Goal: Information Seeking & Learning: Compare options

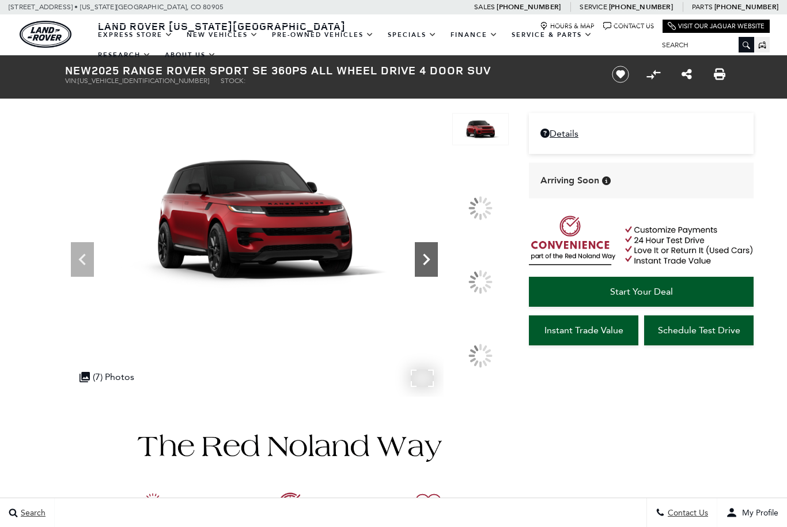
click at [430, 265] on icon at bounding box center [426, 260] width 7 height 12
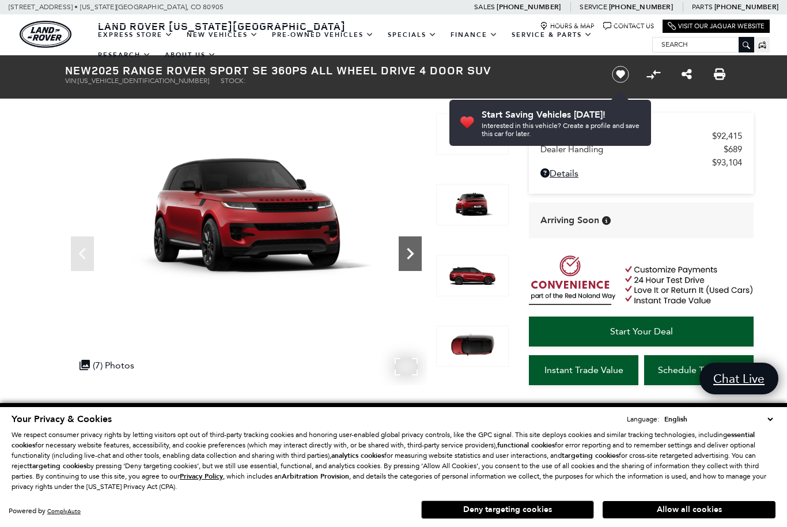
click at [411, 251] on icon "Next" at bounding box center [410, 254] width 7 height 12
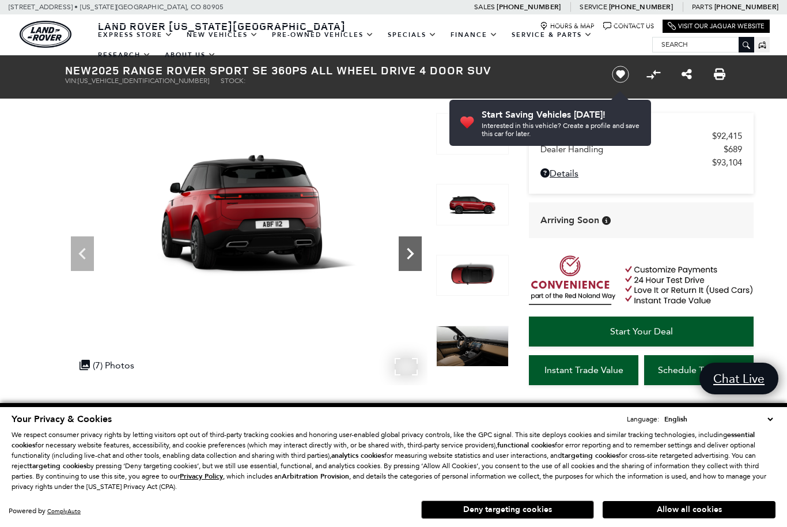
click at [411, 250] on icon "Next" at bounding box center [410, 253] width 23 height 23
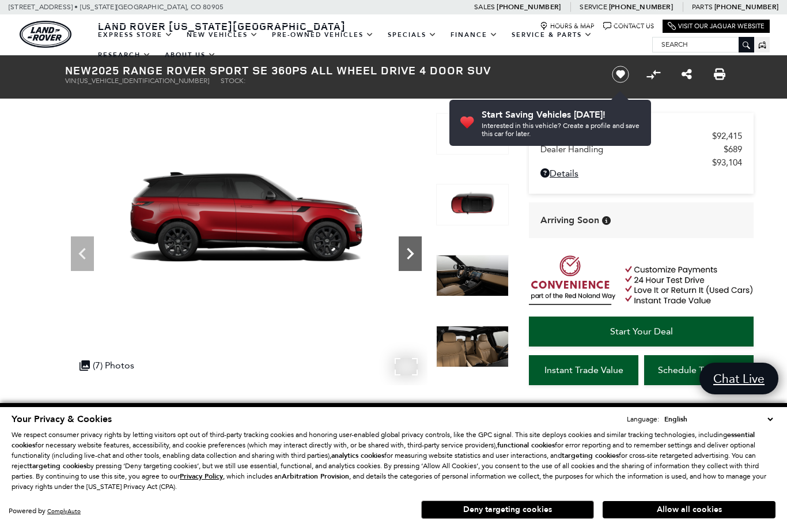
click at [411, 249] on icon "Next" at bounding box center [410, 253] width 23 height 23
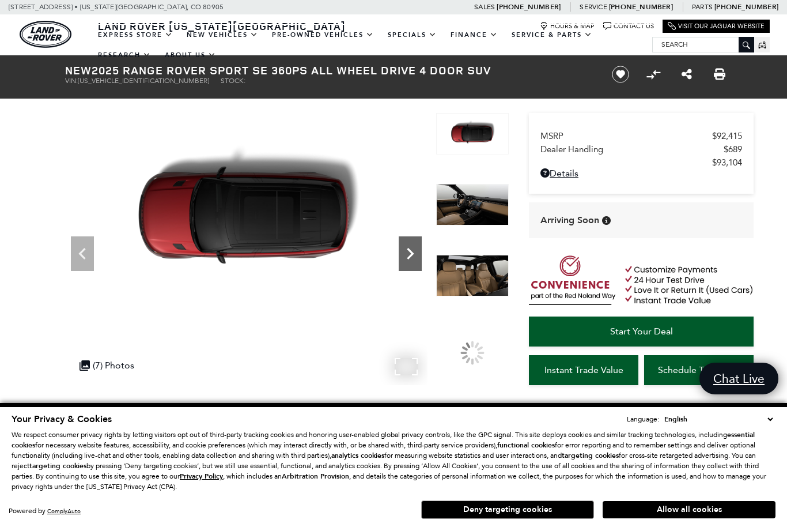
click at [410, 245] on icon "Next" at bounding box center [410, 253] width 23 height 23
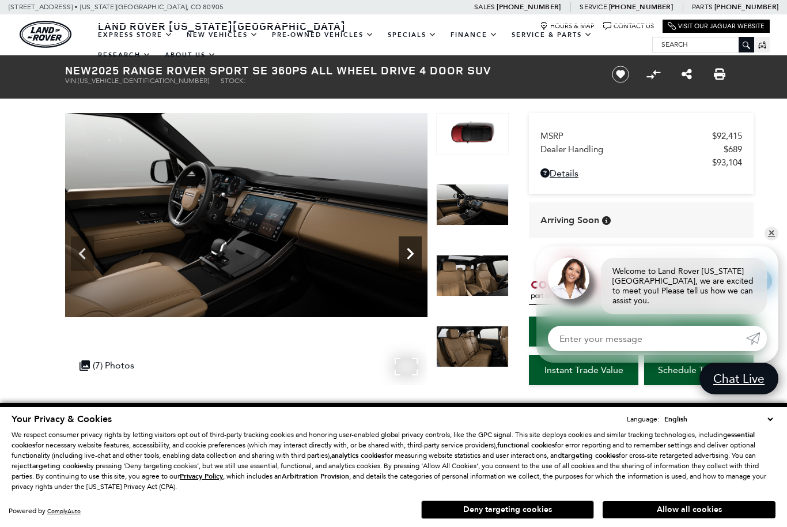
click at [410, 251] on icon "Next" at bounding box center [410, 254] width 7 height 12
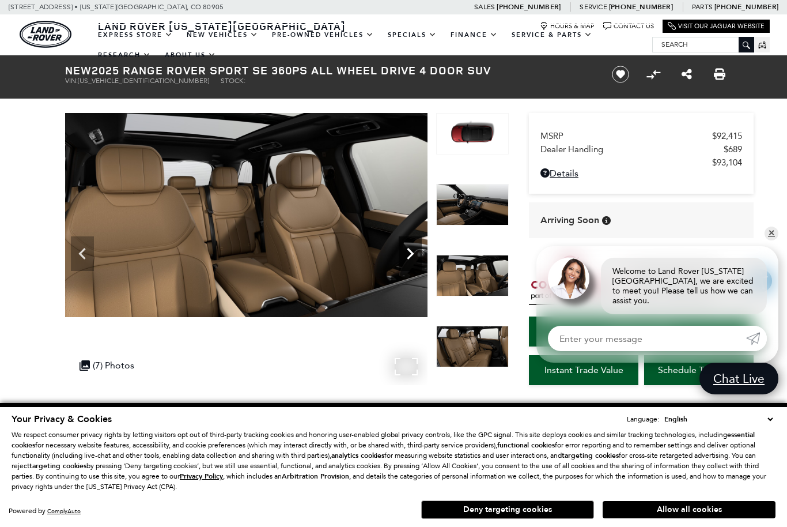
click at [410, 251] on icon "Next" at bounding box center [410, 254] width 7 height 12
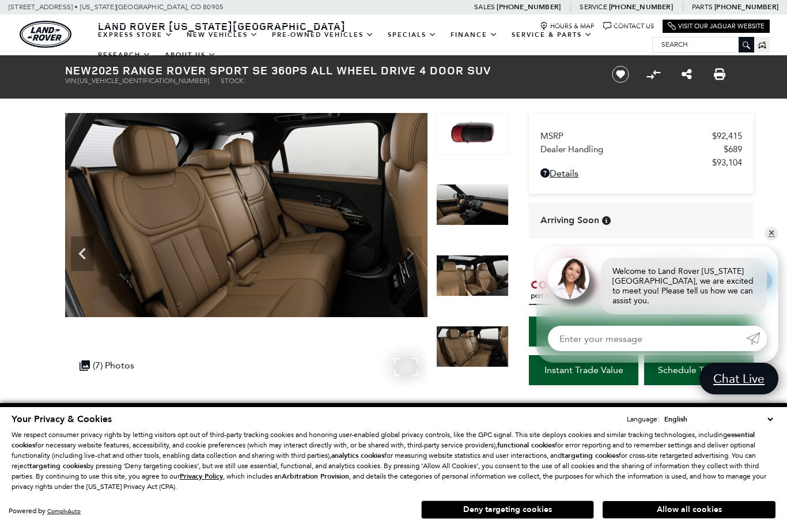
click at [409, 251] on img at bounding box center [246, 215] width 362 height 204
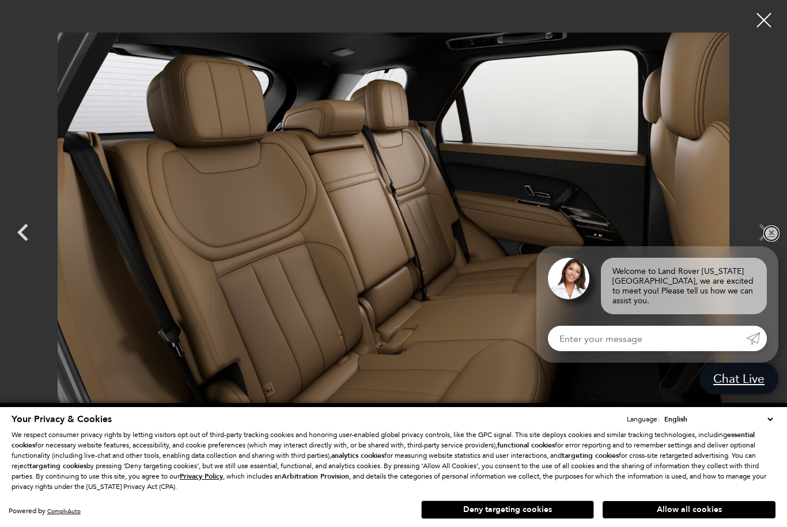
click at [770, 239] on link "✕" at bounding box center [772, 233] width 14 height 14
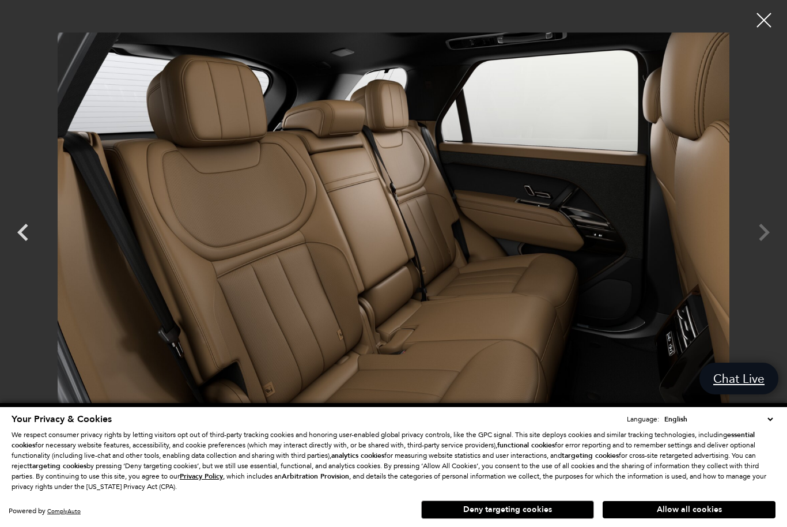
click at [764, 233] on div at bounding box center [393, 222] width 787 height 426
click at [763, 231] on div at bounding box center [393, 222] width 787 height 426
click at [763, 232] on div at bounding box center [393, 222] width 787 height 426
click at [716, 508] on button "Allow all cookies" at bounding box center [689, 509] width 173 height 17
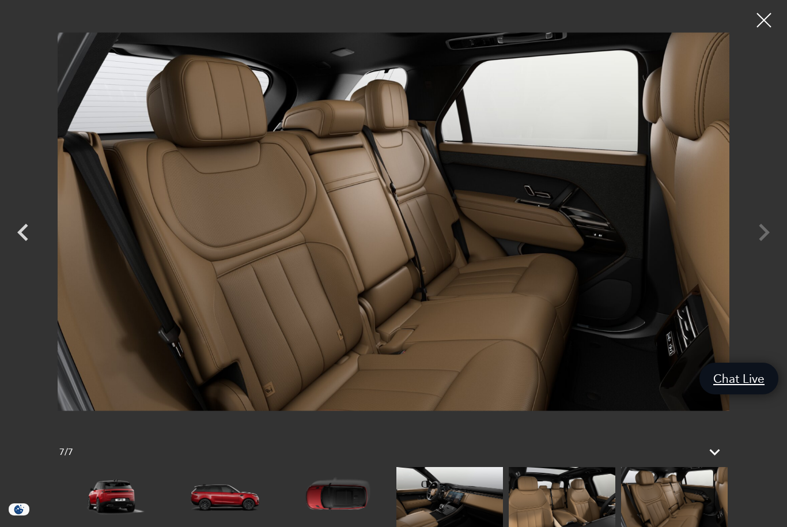
click at [759, 231] on div at bounding box center [393, 222] width 787 height 426
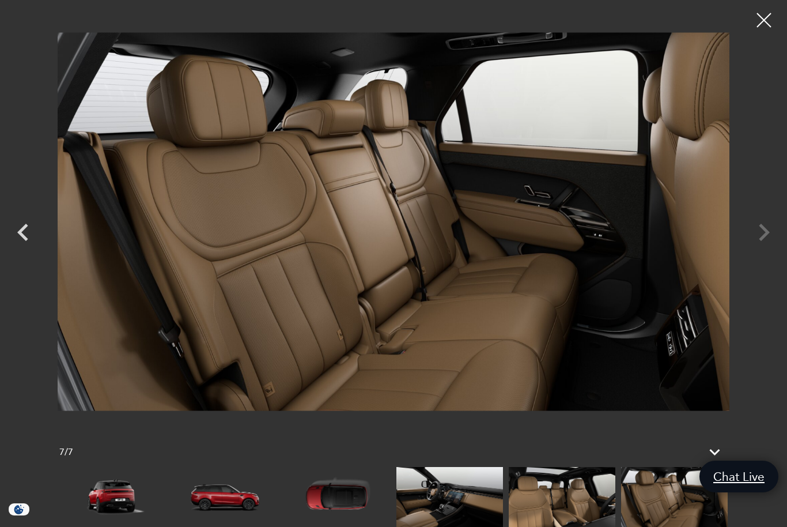
click at [761, 17] on div at bounding box center [764, 20] width 29 height 29
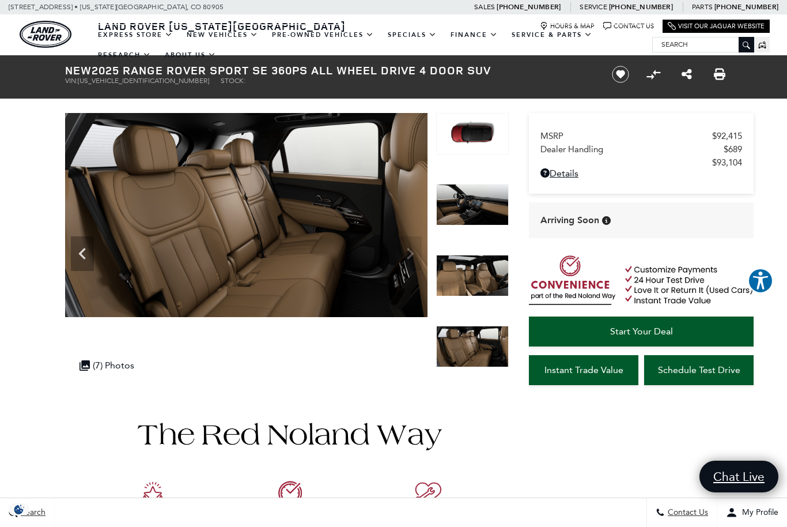
click at [489, 129] on img at bounding box center [472, 133] width 73 height 41
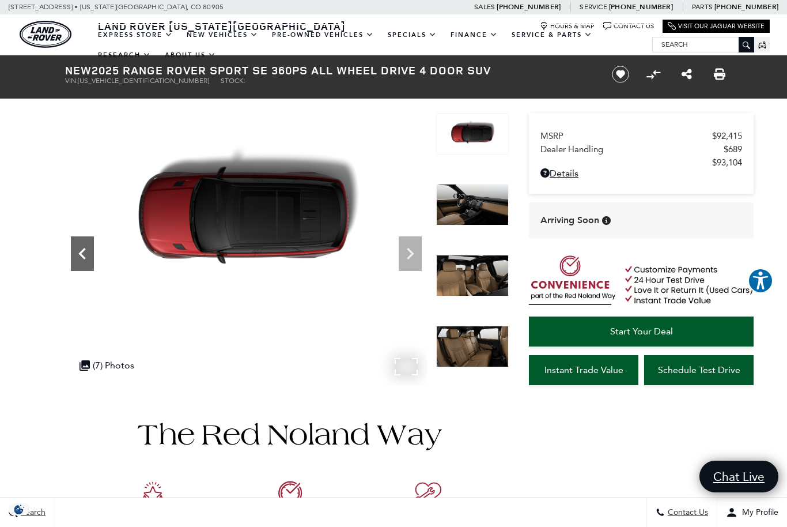
click at [86, 248] on icon "Previous" at bounding box center [82, 253] width 23 height 23
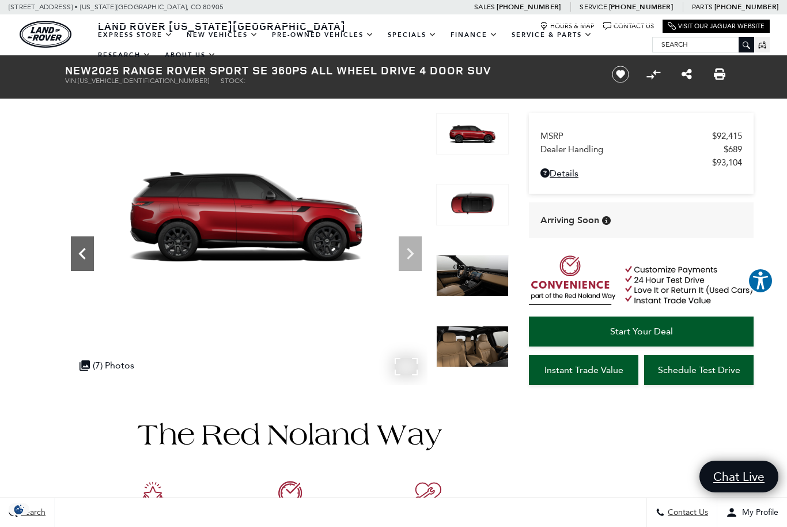
click at [86, 248] on icon "Previous" at bounding box center [82, 253] width 23 height 23
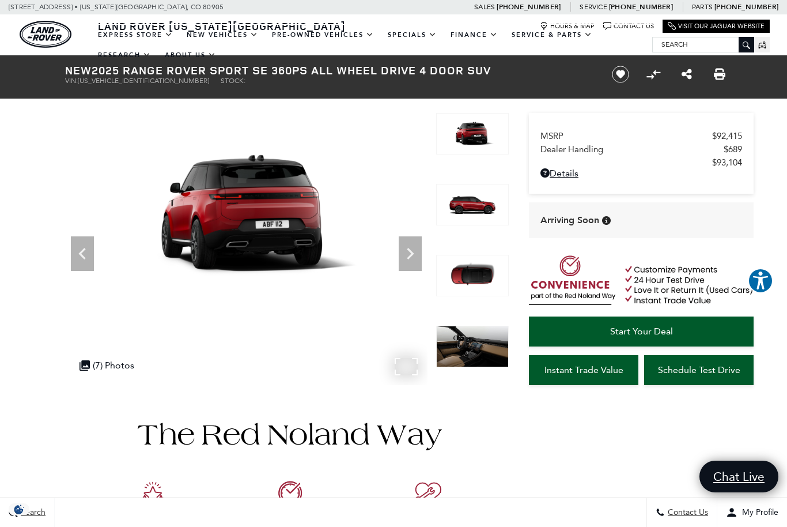
click at [86, 248] on icon "Previous" at bounding box center [82, 253] width 23 height 23
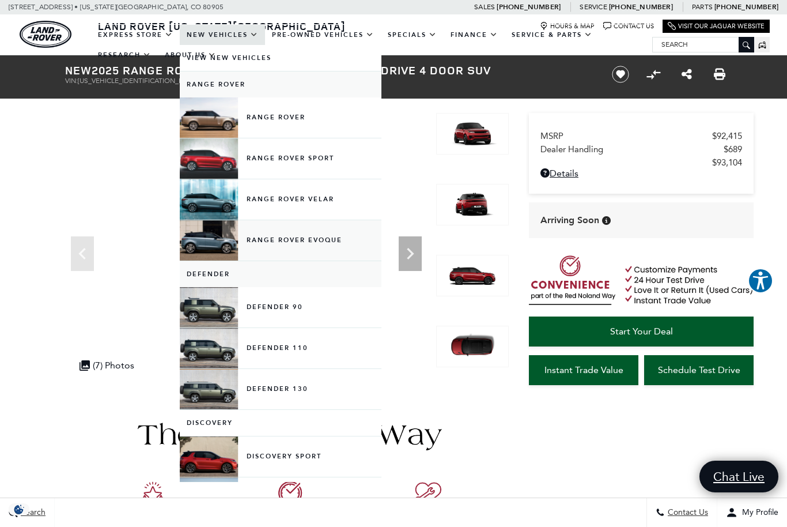
click at [204, 251] on link "Range Rover Evoque" at bounding box center [281, 240] width 202 height 40
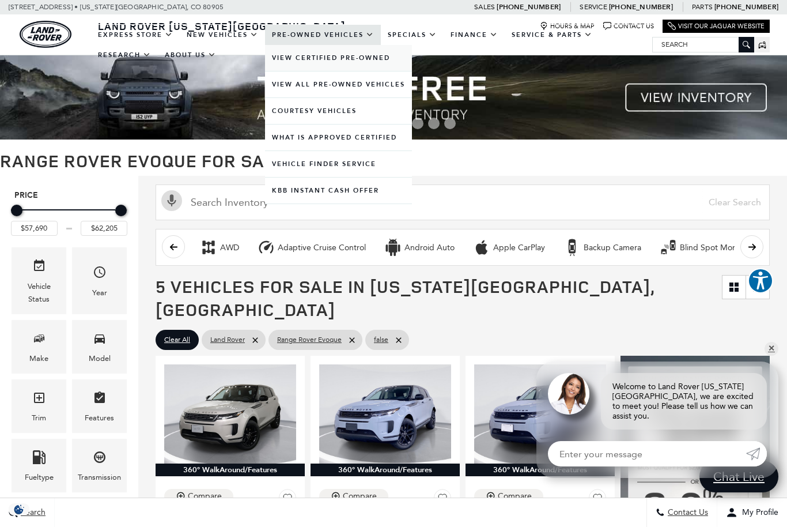
click at [315, 68] on link "View Certified Pre-Owned" at bounding box center [338, 58] width 147 height 26
